Goal: Task Accomplishment & Management: Complete application form

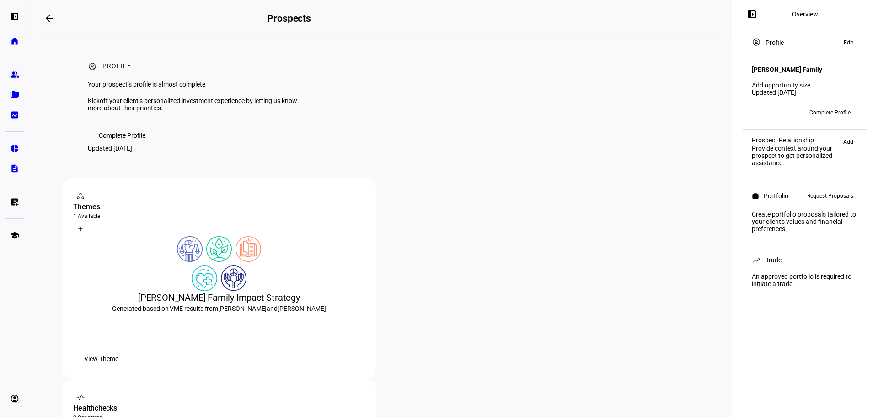
scroll to position [183, 0]
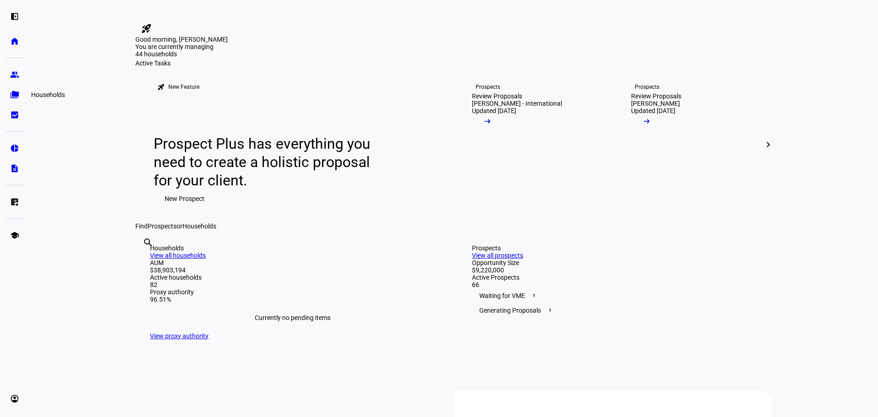
click at [19, 100] on link "folder_copy Households" at bounding box center [14, 94] width 18 height 18
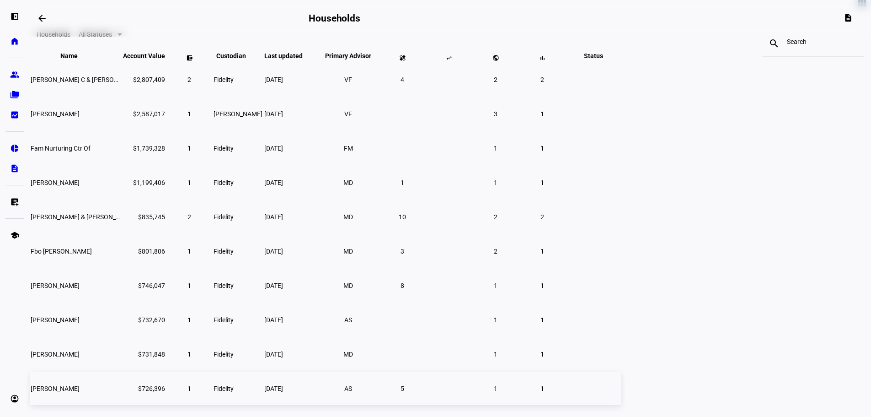
scroll to position [52, 0]
drag, startPoint x: 119, startPoint y: 368, endPoint x: 192, endPoint y: 412, distance: 84.8
click at [119, 368] on eth-card-list "view_module Households All Statuses search close Name keyboard_arrow_down keybo…" at bounding box center [450, 209] width 842 height 451
click at [107, 209] on eth-card-list "view_module Households All Statuses search close Name keyboard_arrow_down keybo…" at bounding box center [450, 209] width 842 height 451
drag, startPoint x: 59, startPoint y: 185, endPoint x: 84, endPoint y: 178, distance: 26.2
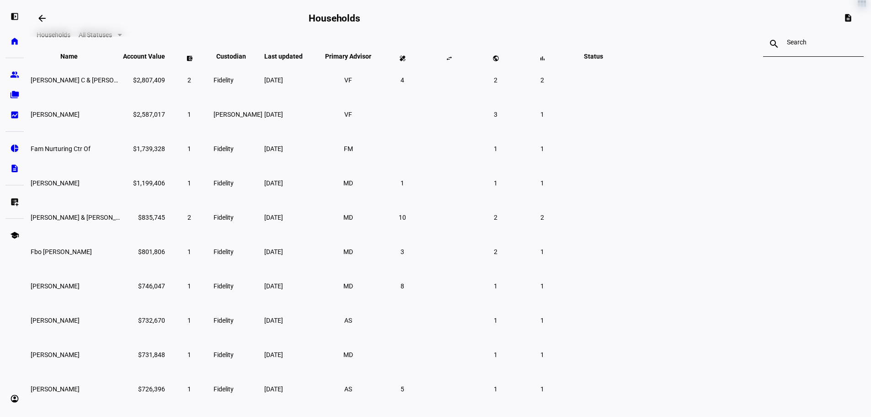
click at [59, 185] on eth-card-list "view_module Households All Statuses search close Name keyboard_arrow_down keybo…" at bounding box center [450, 209] width 842 height 451
click at [621, 130] on td at bounding box center [593, 113] width 55 height 33
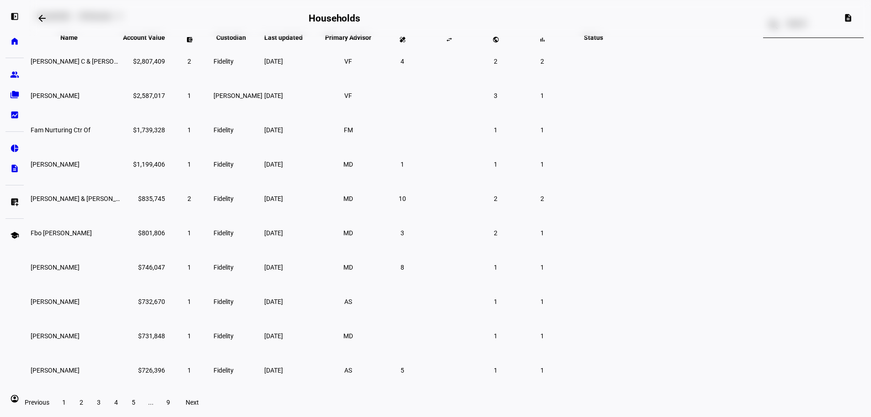
scroll to position [81, 0]
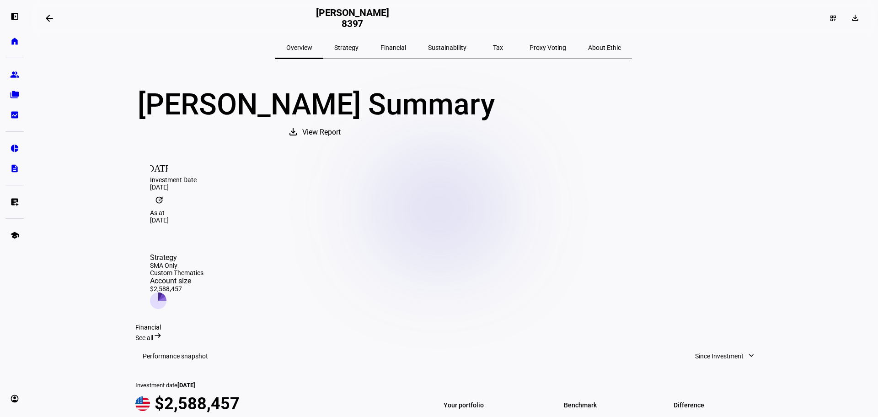
click at [50, 19] on mat-icon "arrow_backwards" at bounding box center [49, 18] width 11 height 11
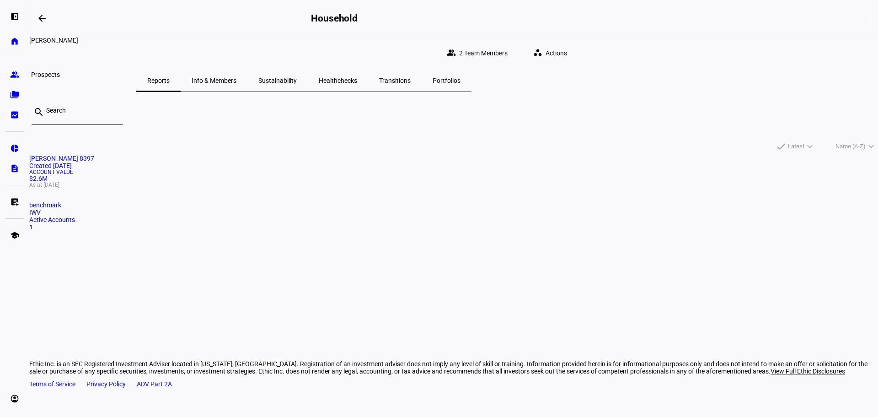
click at [14, 75] on eth-mat-symbol "group" at bounding box center [14, 74] width 9 height 9
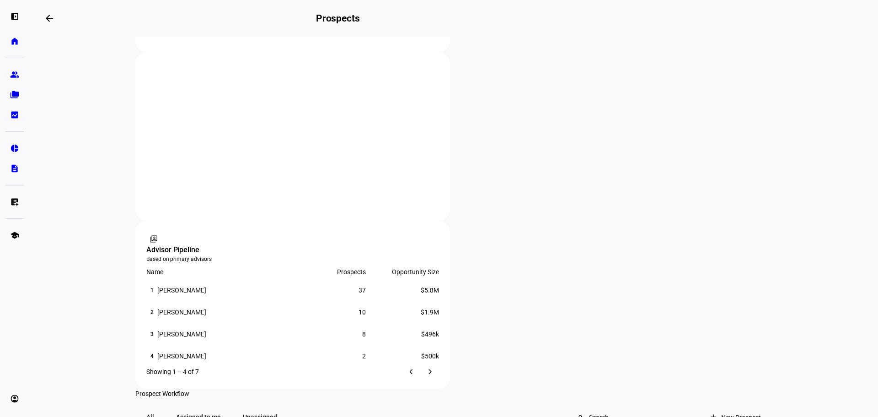
scroll to position [549, 0]
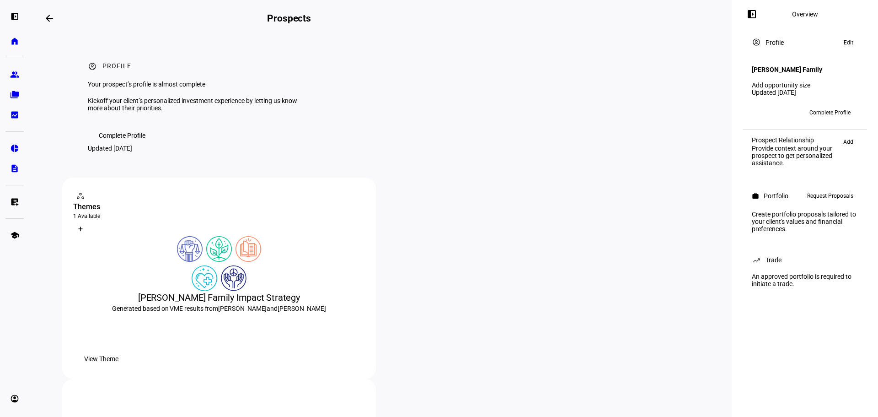
click at [814, 200] on span "Request Proposals" at bounding box center [830, 195] width 46 height 11
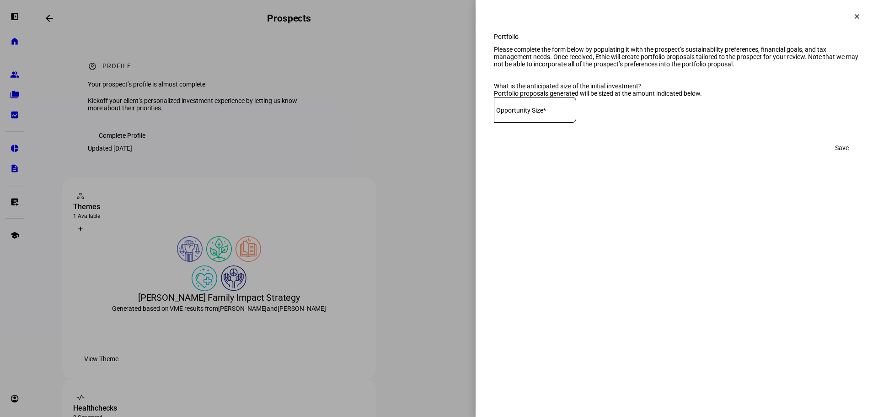
click at [546, 114] on mat-label "Opportunity Size*" at bounding box center [521, 110] width 50 height 7
type input "500,000"
click at [849, 157] on span at bounding box center [842, 148] width 36 height 18
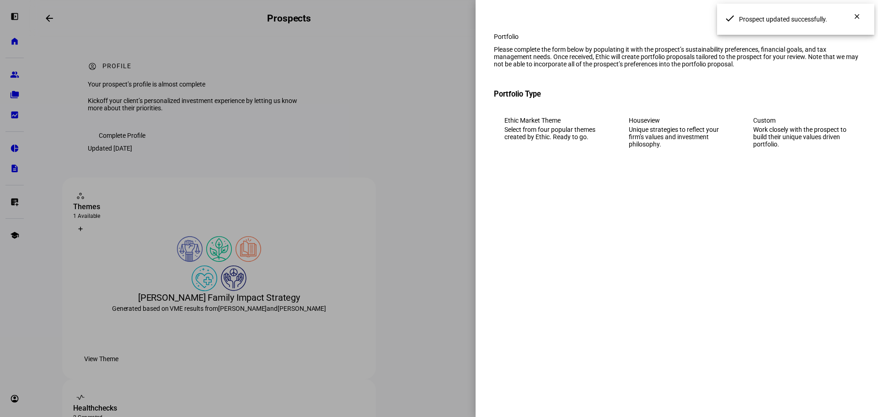
click at [761, 143] on div "Work closely with the prospect to build their unique values driven portfolio." at bounding box center [801, 137] width 96 height 22
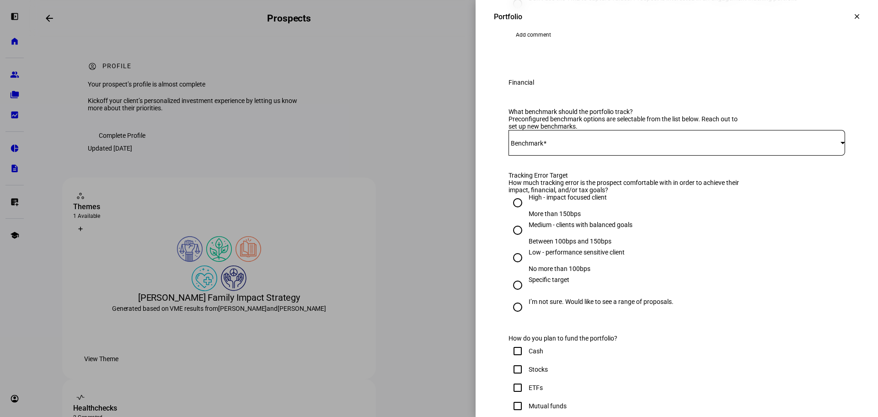
scroll to position [320, 0]
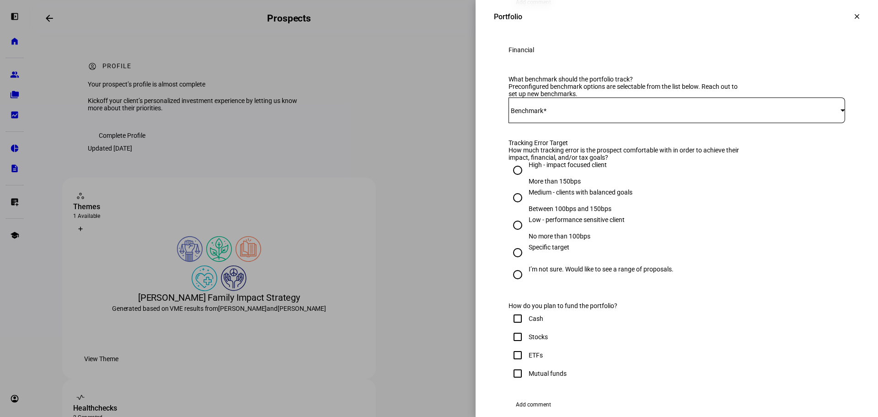
click at [571, 114] on span at bounding box center [674, 110] width 332 height 7
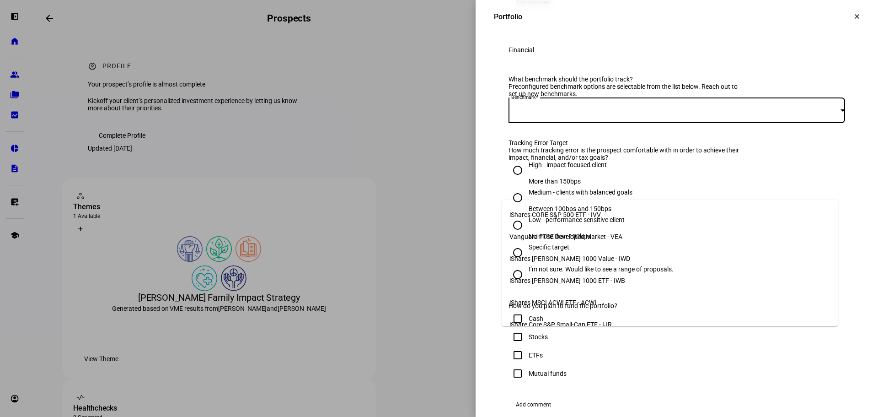
scroll to position [46, 0]
click at [571, 253] on span "iShares MSCI ACWI ETF - ACWI" at bounding box center [552, 256] width 87 height 7
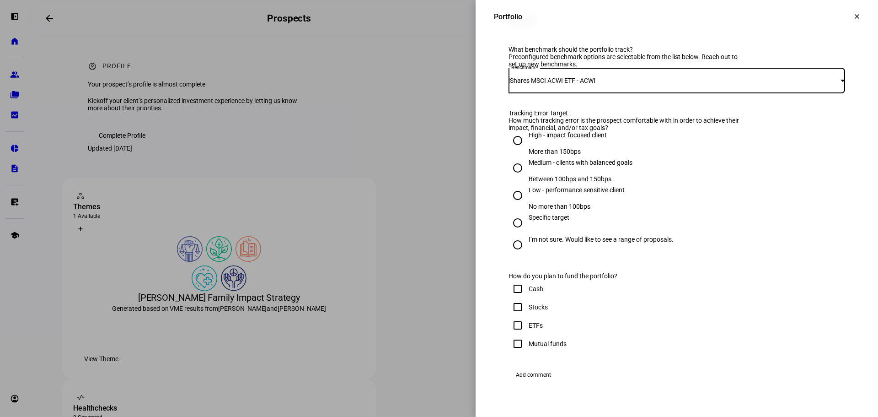
scroll to position [366, 0]
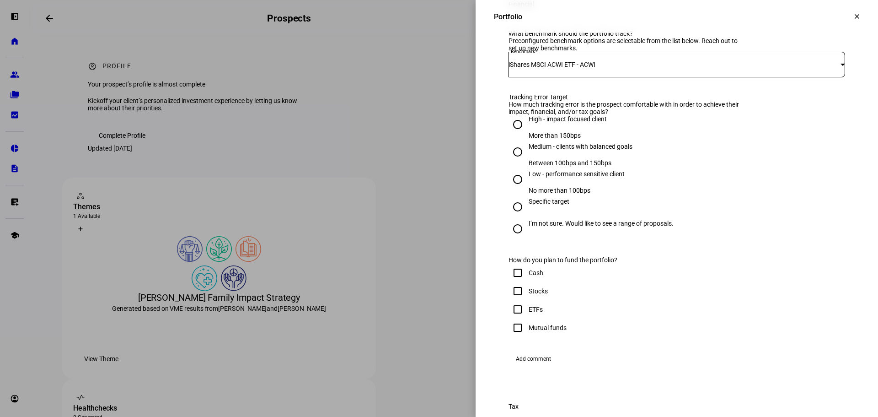
click at [571, 150] on div "Medium - clients with balanced goals" at bounding box center [581, 146] width 104 height 7
click at [527, 161] on input "Medium - clients with balanced goals Between 100bps and 150bps" at bounding box center [517, 152] width 18 height 18
radio input "true"
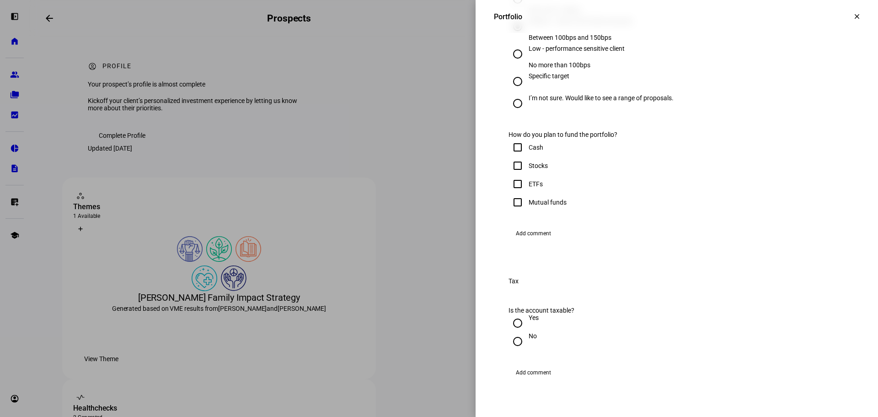
scroll to position [503, 0]
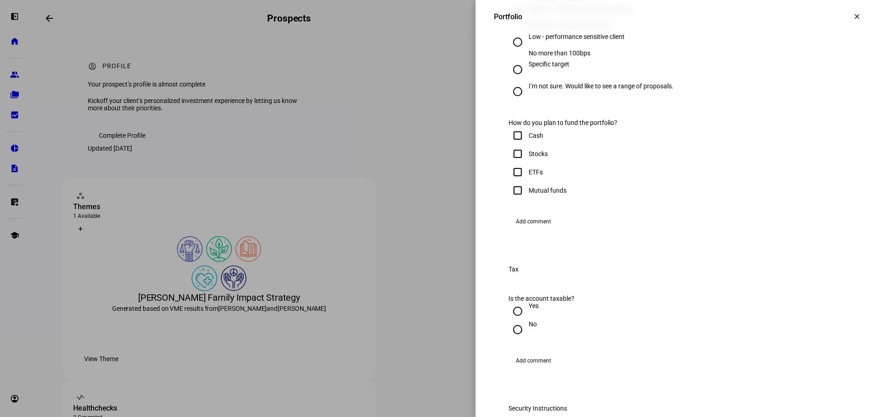
click at [530, 139] on div "Cash" at bounding box center [536, 135] width 15 height 7
click at [527, 144] on input "Cash" at bounding box center [517, 135] width 18 height 18
checkbox input "true"
click at [514, 163] on input "Stocks" at bounding box center [517, 153] width 18 height 18
click at [509, 163] on input "Stocks" at bounding box center [517, 153] width 18 height 18
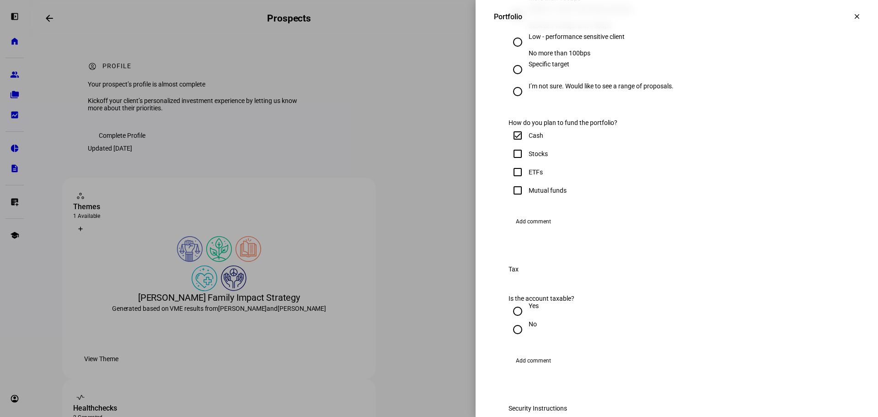
checkbox input "false"
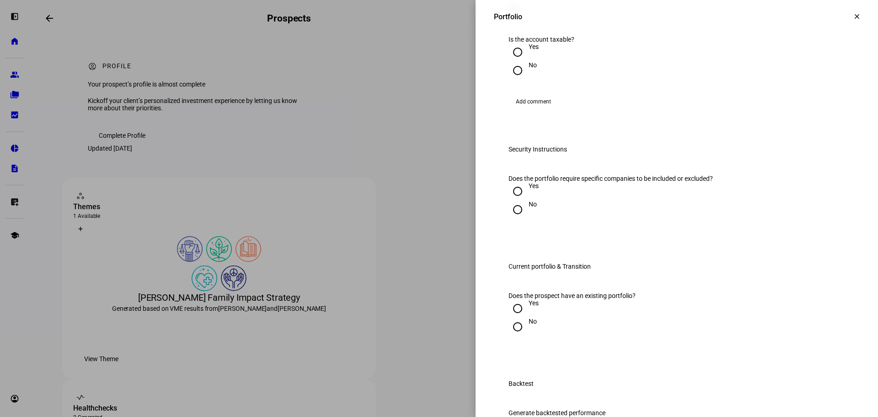
scroll to position [777, 0]
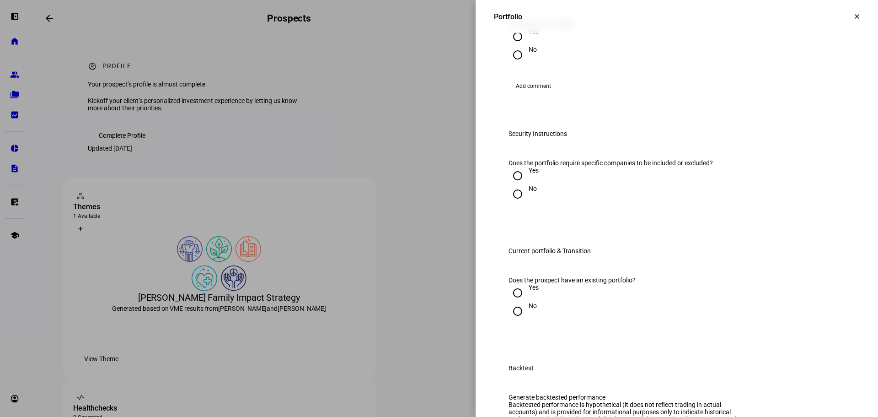
click at [516, 64] on input "No" at bounding box center [517, 55] width 18 height 18
radio input "true"
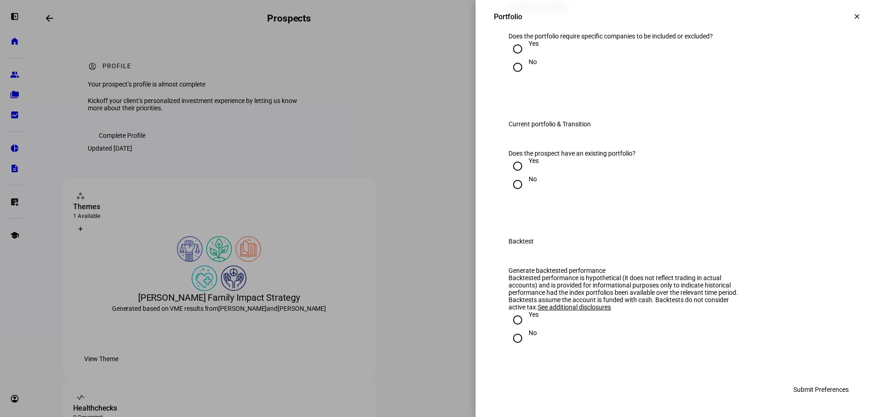
scroll to position [914, 0]
click at [529, 65] on div "No" at bounding box center [533, 61] width 8 height 7
click at [523, 76] on input "No" at bounding box center [517, 67] width 18 height 18
radio input "true"
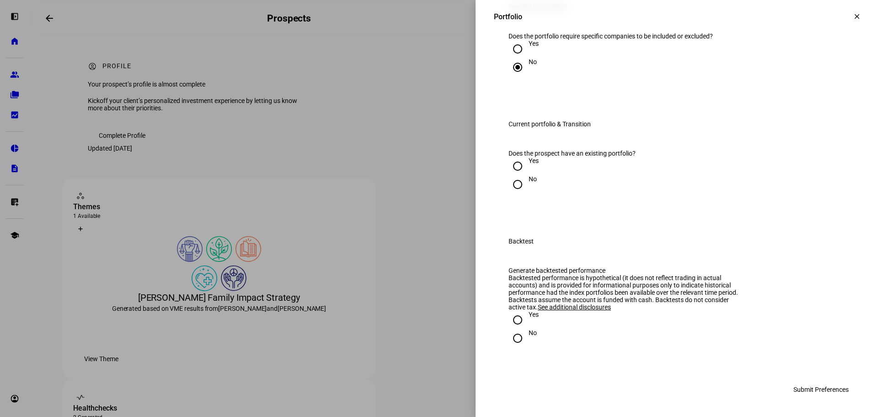
click at [529, 182] on div "No" at bounding box center [533, 178] width 8 height 7
click at [521, 193] on input "No" at bounding box center [517, 184] width 18 height 18
radio input "true"
click at [514, 339] on input "No" at bounding box center [517, 338] width 18 height 18
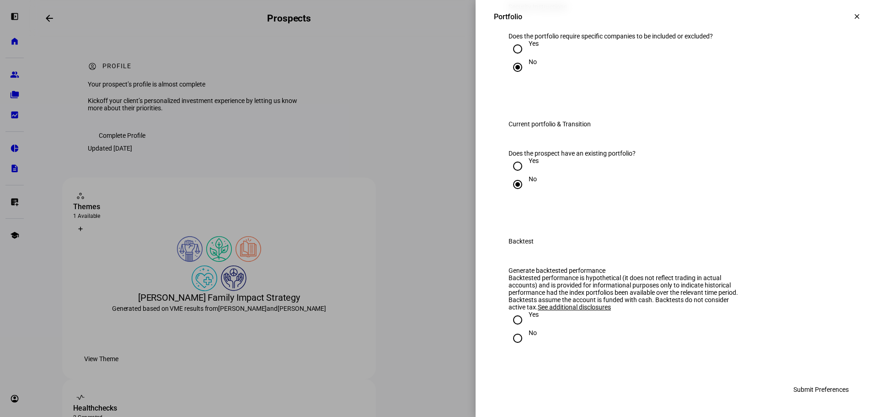
radio input "true"
click at [825, 390] on span "Submit Preferences" at bounding box center [820, 389] width 55 height 18
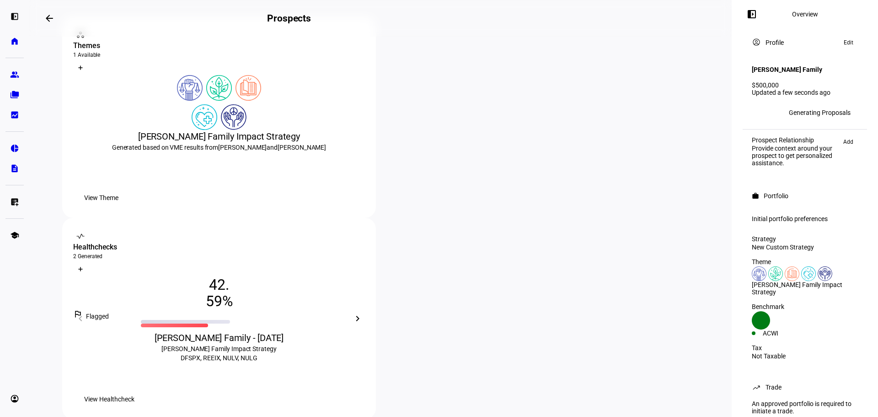
scroll to position [137, 0]
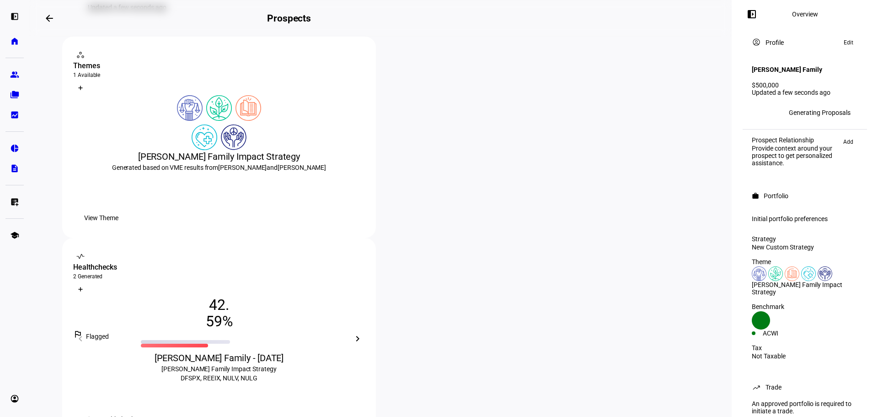
click at [134, 410] on span "View Healthcheck" at bounding box center [109, 419] width 50 height 18
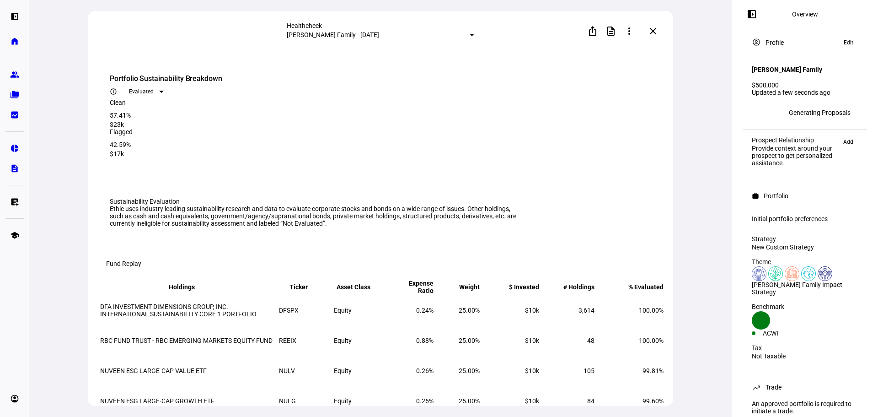
click at [658, 37] on span at bounding box center [653, 31] width 22 height 22
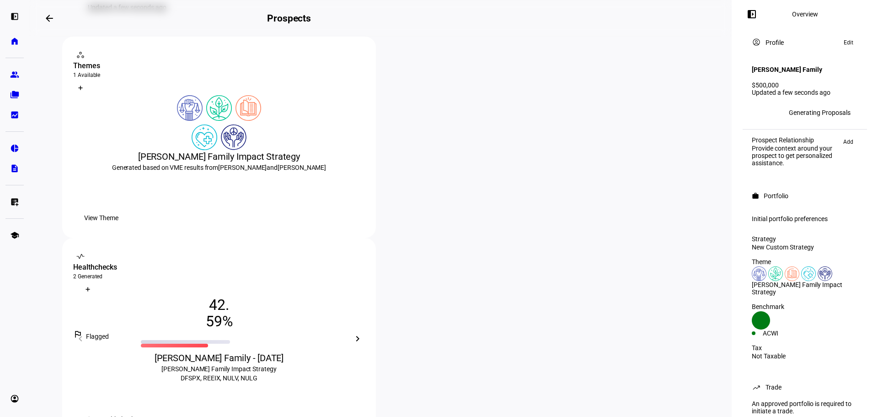
click at [91, 286] on icon at bounding box center [87, 288] width 5 height 5
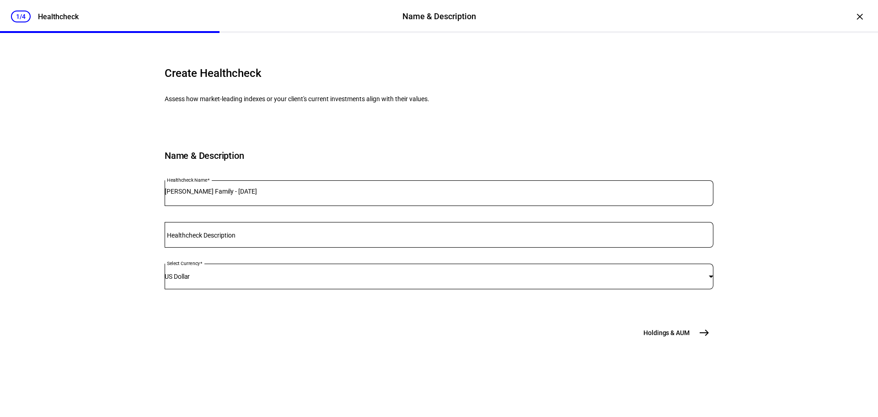
scroll to position [39, 0]
click at [660, 342] on button "Holdings & AUM east" at bounding box center [675, 332] width 75 height 18
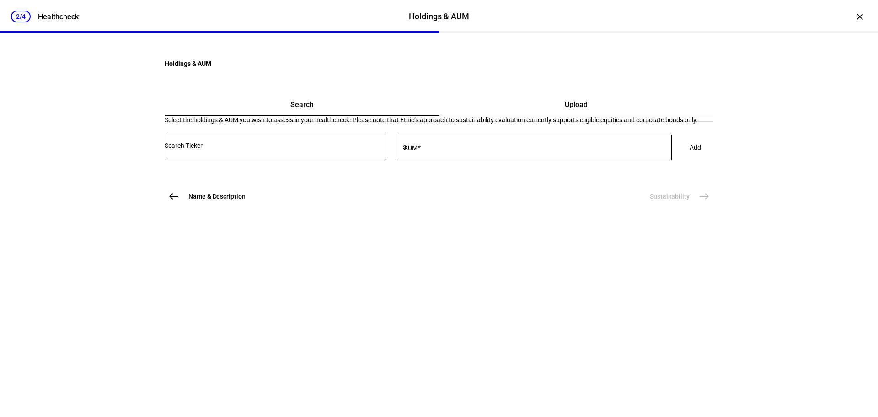
scroll to position [0, 0]
click at [346, 160] on div at bounding box center [276, 147] width 222 height 26
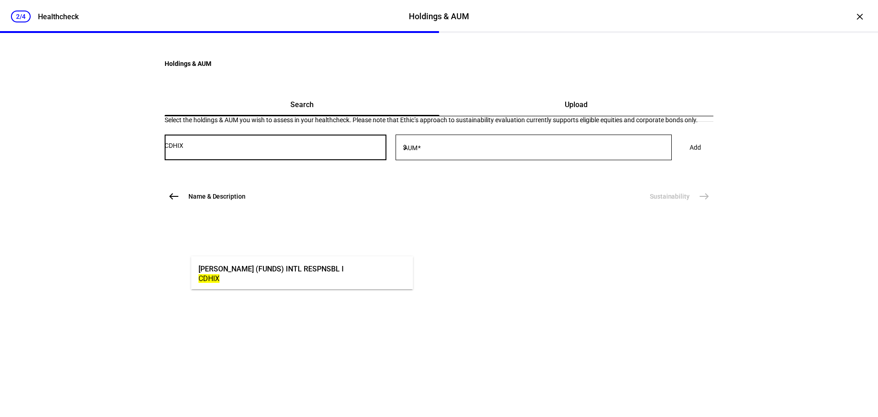
type input "CDHIX"
click at [344, 266] on mat-option "CALVERT (FUNDS) INTL RESPNSBL I CDHIX" at bounding box center [302, 273] width 222 height 26
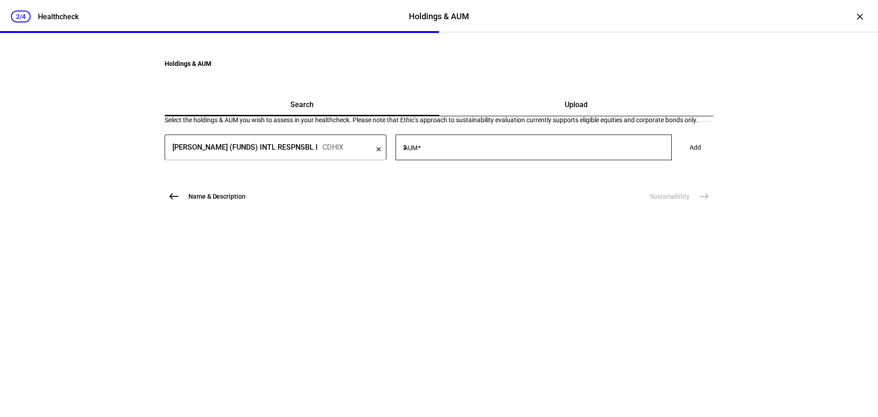
click at [452, 160] on div at bounding box center [539, 147] width 263 height 26
type input "10,000"
click at [678, 156] on span at bounding box center [694, 147] width 33 height 18
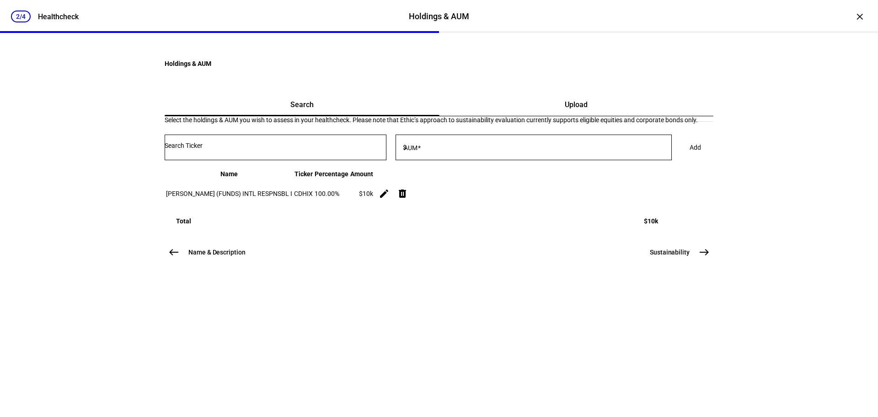
click at [281, 149] on input "Number" at bounding box center [276, 145] width 222 height 7
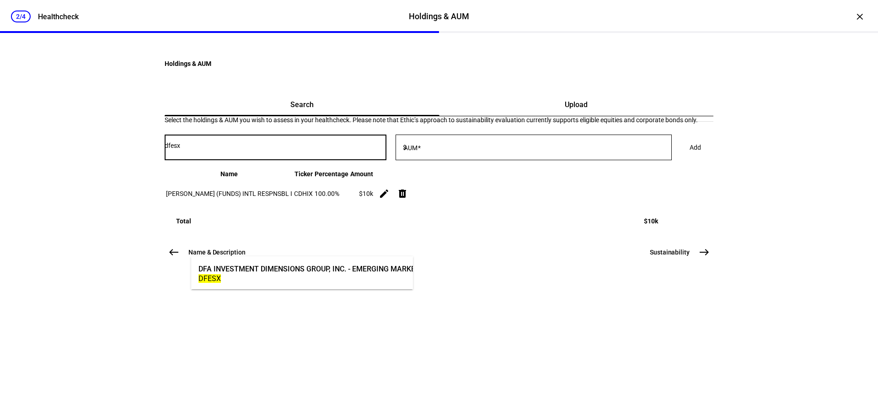
type input "dfesx"
click at [283, 280] on div "DFESX" at bounding box center [368, 278] width 341 height 9
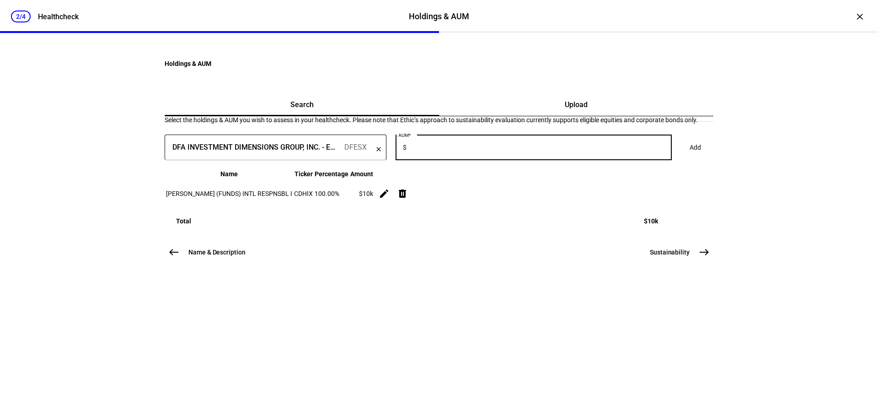
click at [465, 149] on input "AUM" at bounding box center [539, 145] width 263 height 7
type input "10,000"
click at [678, 156] on span at bounding box center [694, 147] width 33 height 18
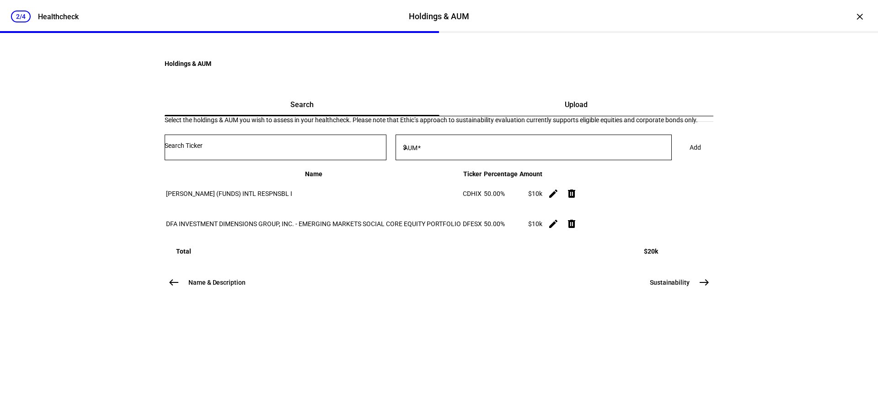
click at [247, 160] on div at bounding box center [276, 147] width 222 height 26
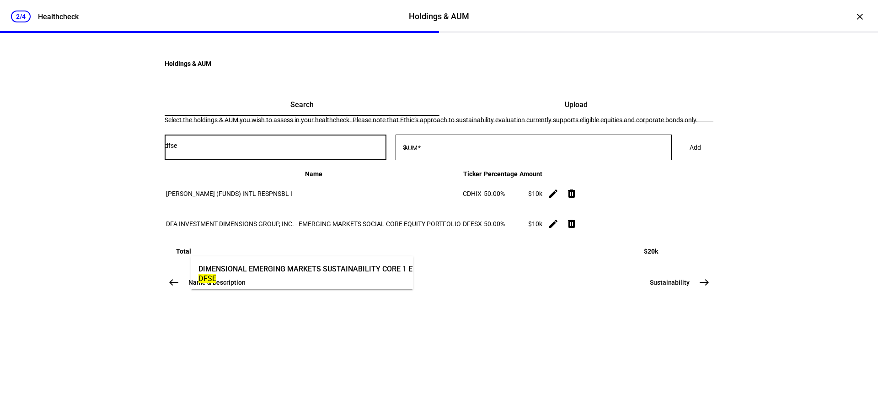
type input "dfse"
click at [260, 279] on div "DFSE" at bounding box center [309, 278] width 223 height 9
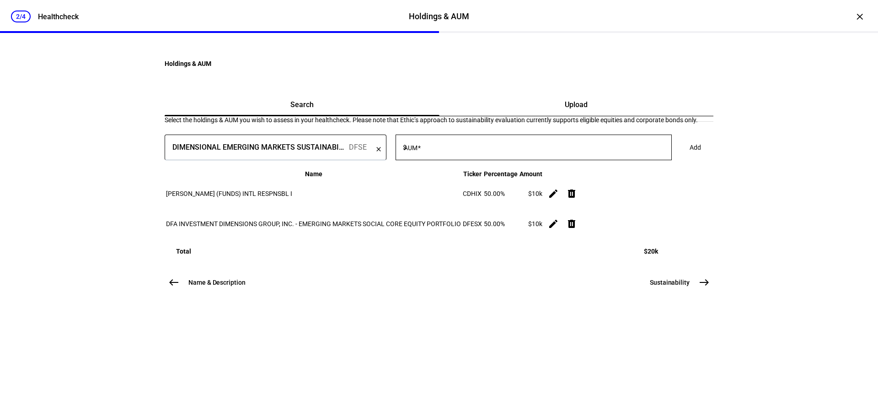
click at [511, 160] on div at bounding box center [539, 147] width 263 height 26
type input "10,000"
click at [678, 156] on span at bounding box center [694, 147] width 33 height 18
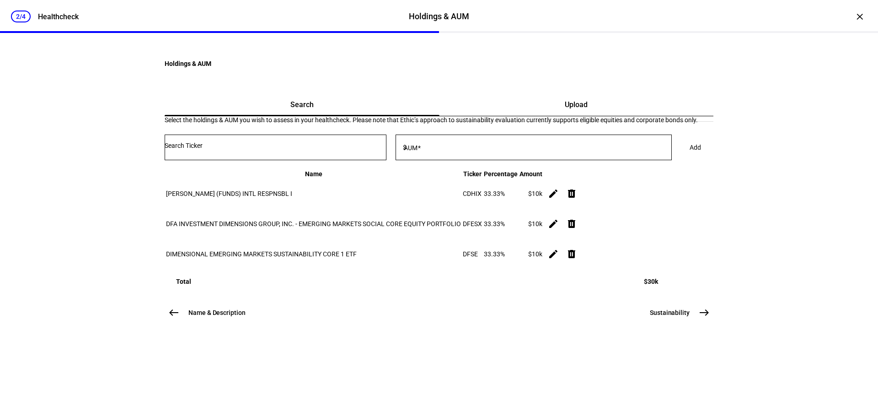
scroll to position [95, 0]
click at [685, 321] on button "Sustainability east" at bounding box center [678, 312] width 69 height 18
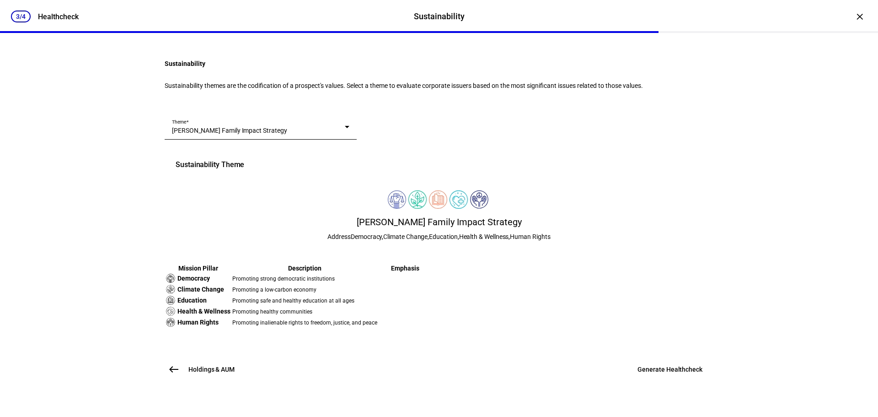
scroll to position [192, 0]
click at [653, 374] on span "Generate Healthcheck" at bounding box center [669, 368] width 65 height 9
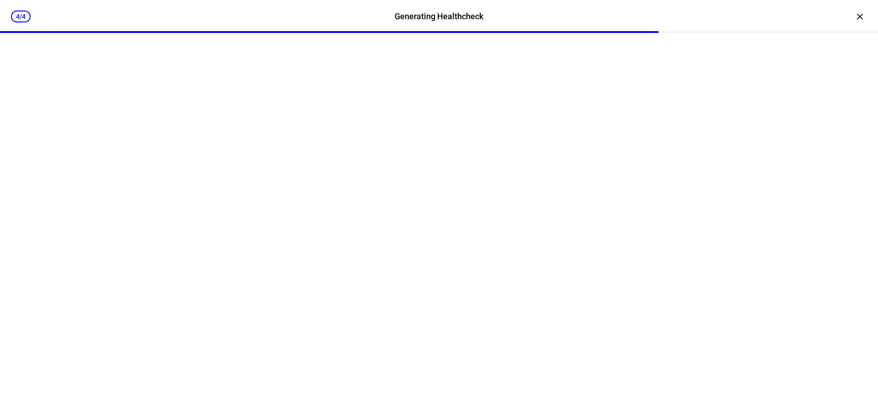
scroll to position [0, 0]
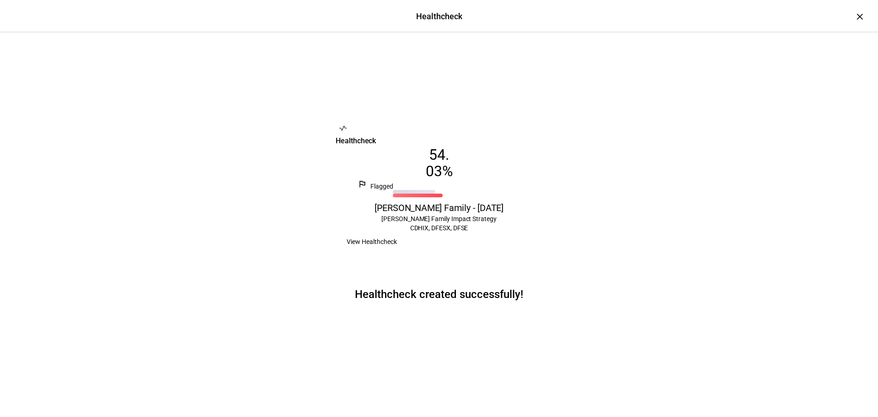
click at [397, 251] on span "View Healthcheck" at bounding box center [372, 241] width 50 height 18
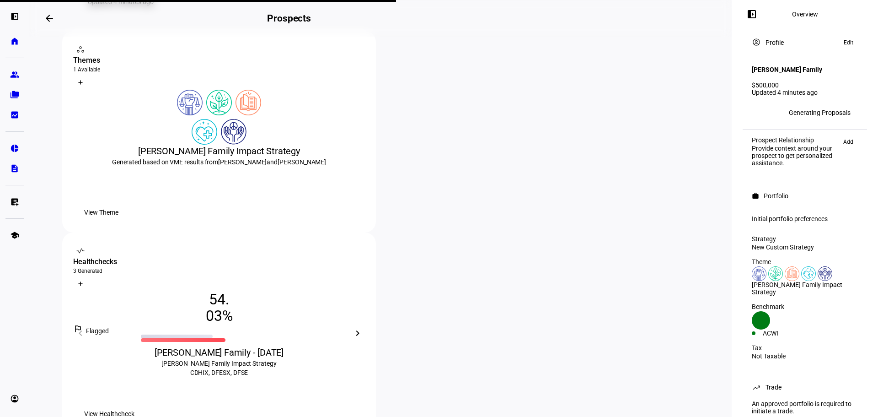
scroll to position [137, 0]
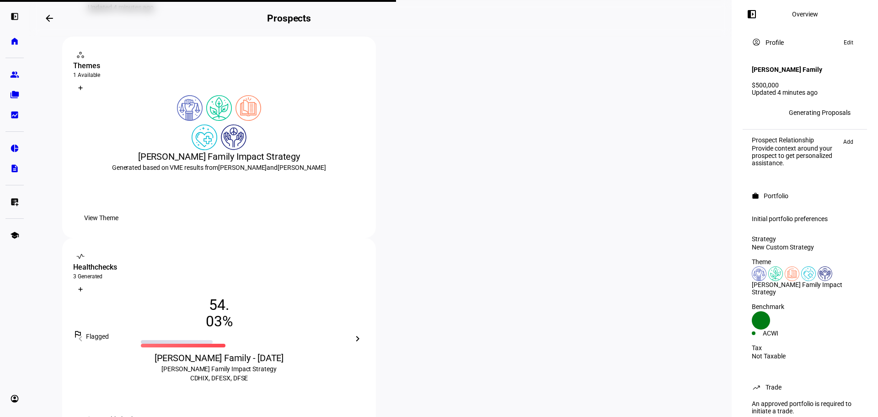
click at [134, 410] on span "View Healthcheck" at bounding box center [109, 419] width 50 height 18
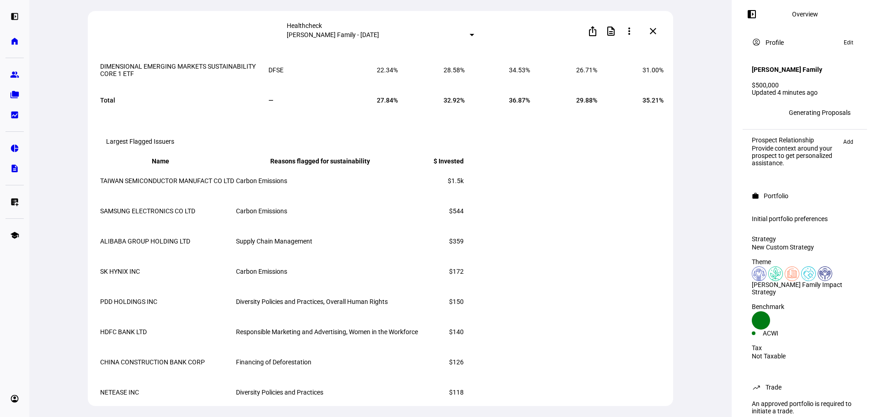
scroll to position [1093, 0]
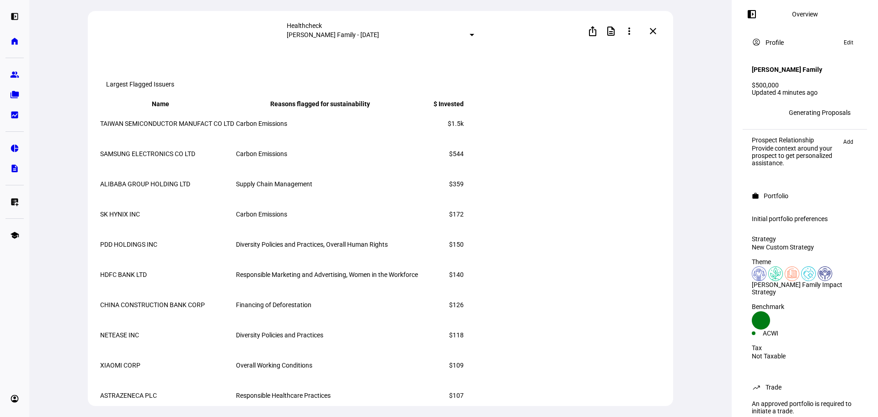
scroll to position [1139, 0]
